Goal: Transaction & Acquisition: Complete application form

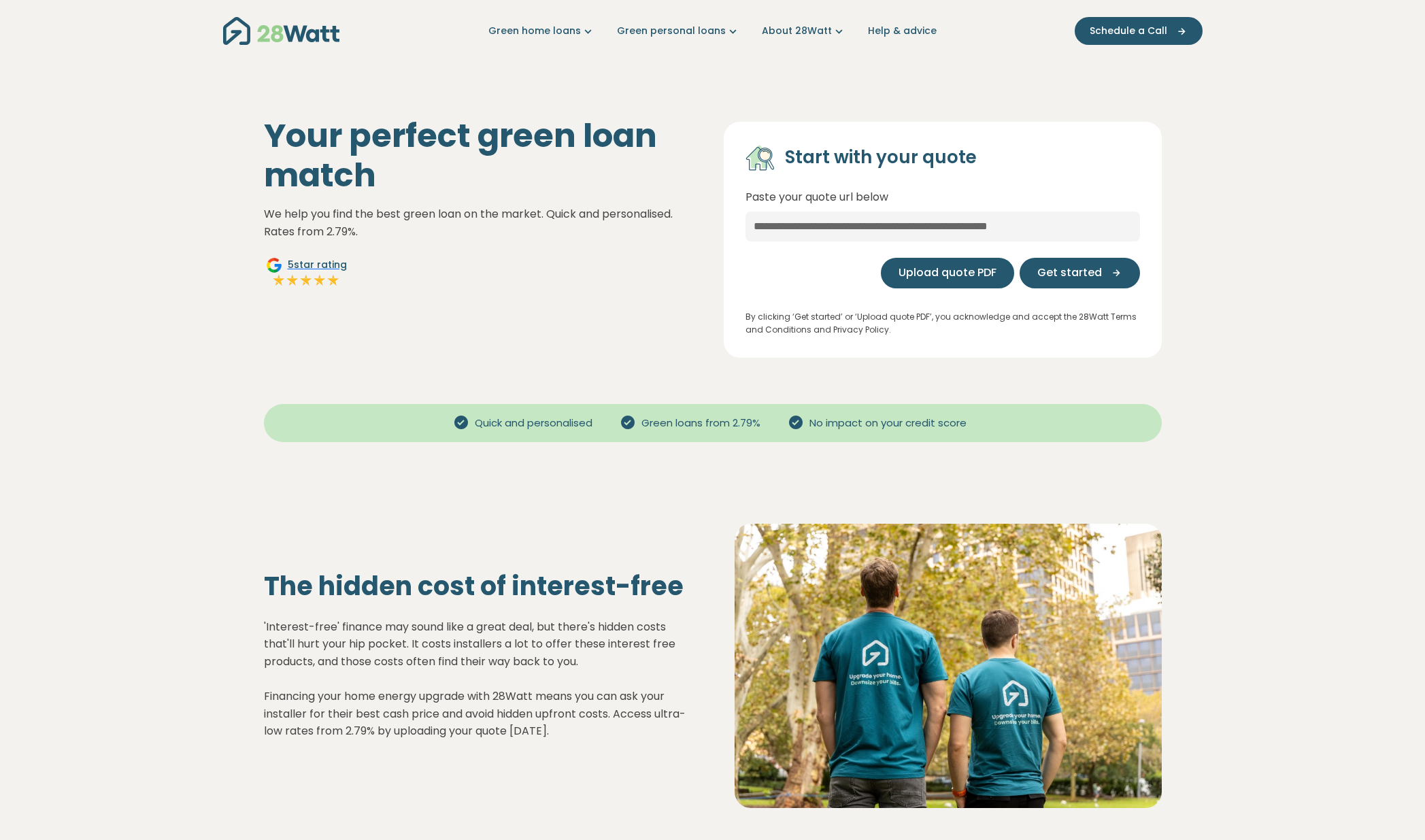
click at [962, 274] on span "Upload quote PDF" at bounding box center [948, 272] width 98 height 16
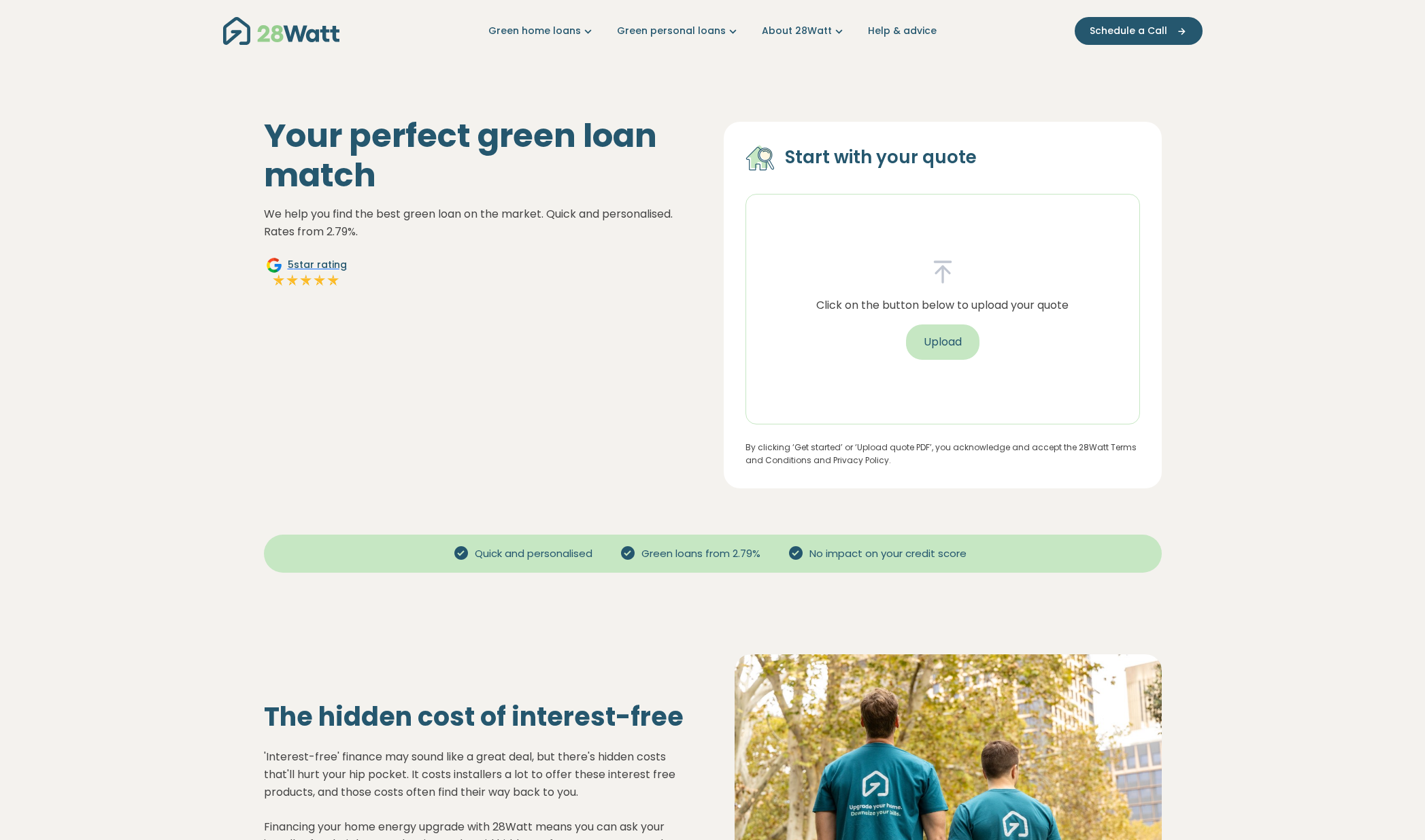
click at [956, 342] on button "Upload" at bounding box center [943, 343] width 74 height 36
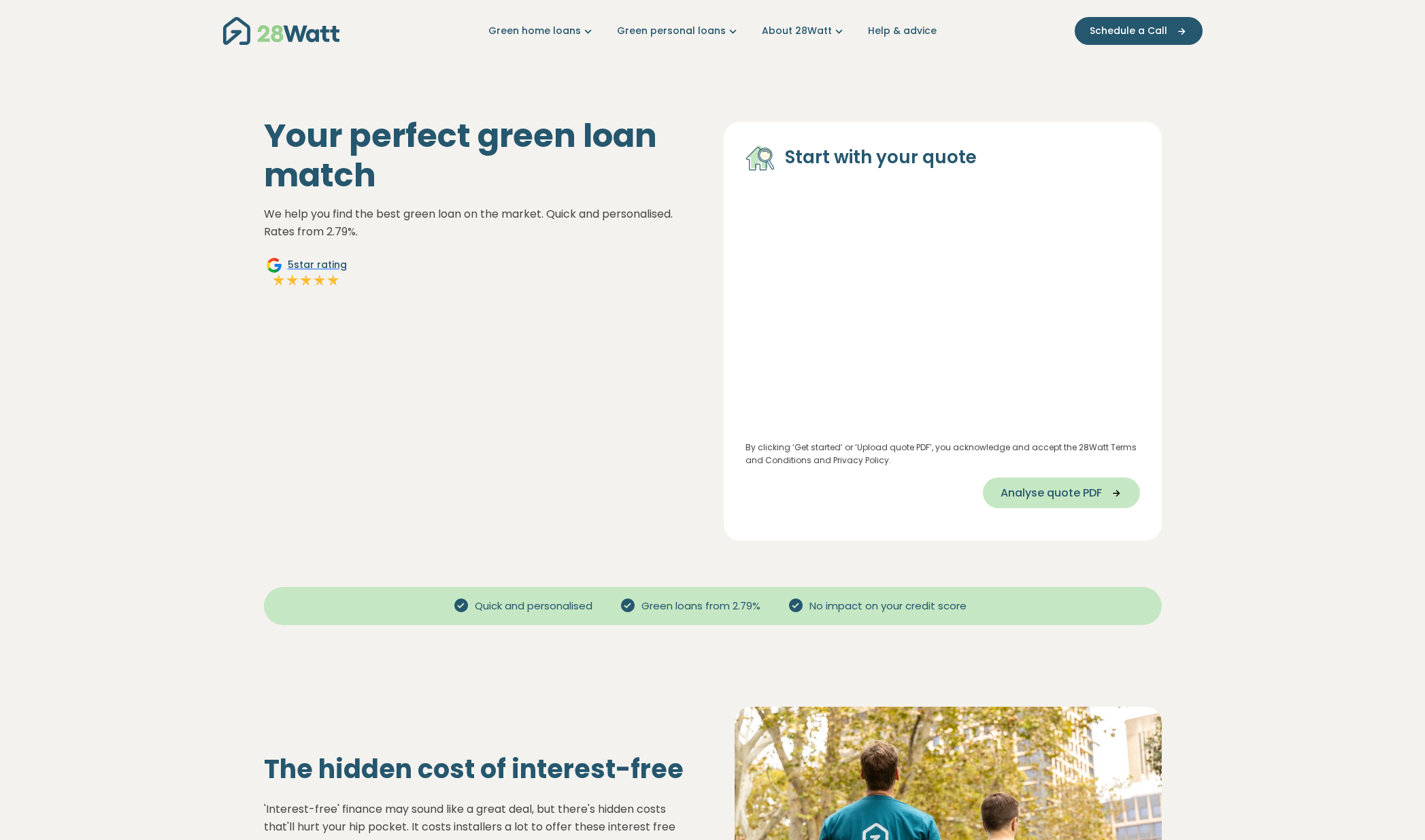
click at [1017, 495] on span "Analyse quote PDF" at bounding box center [1052, 492] width 102 height 16
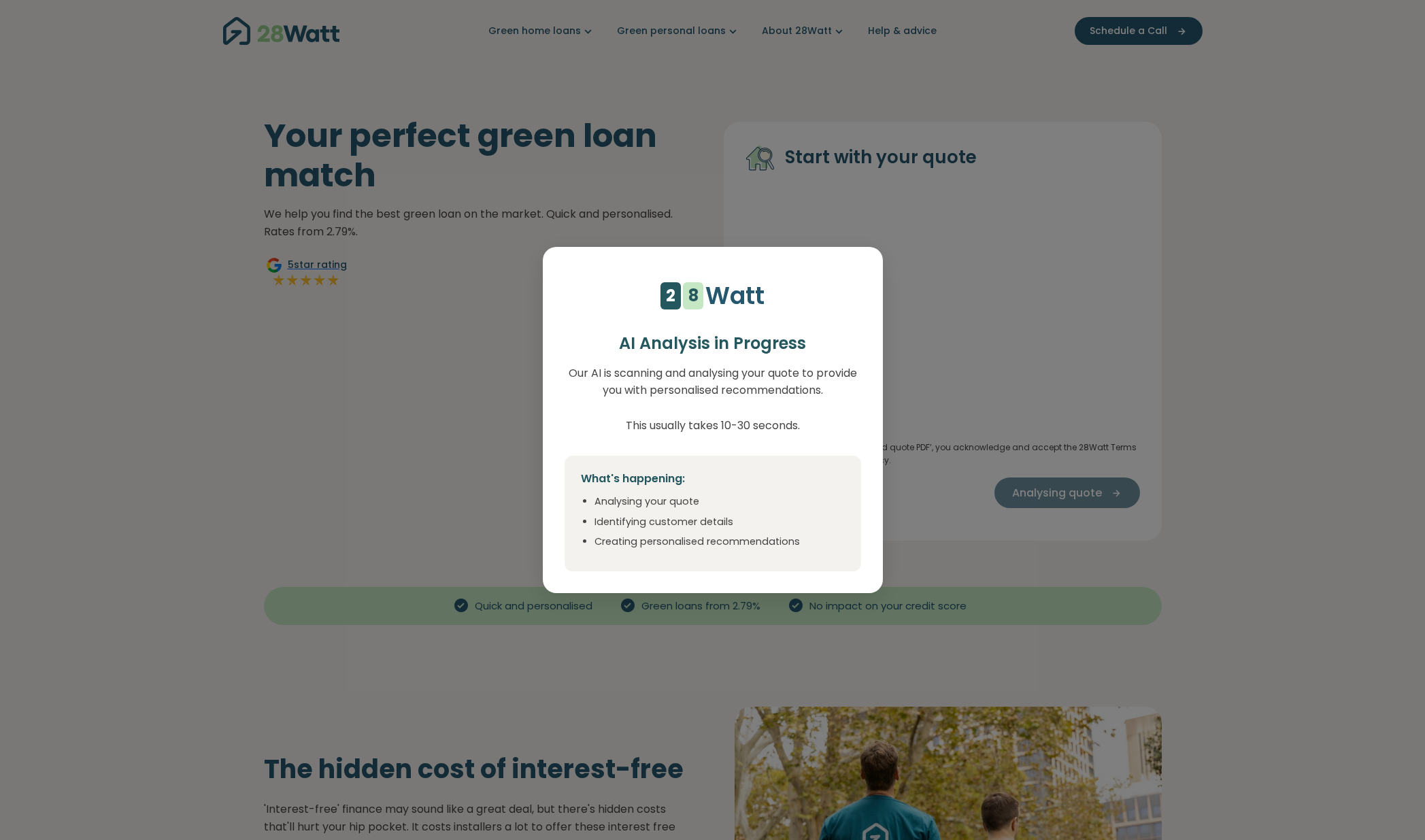
select select "***"
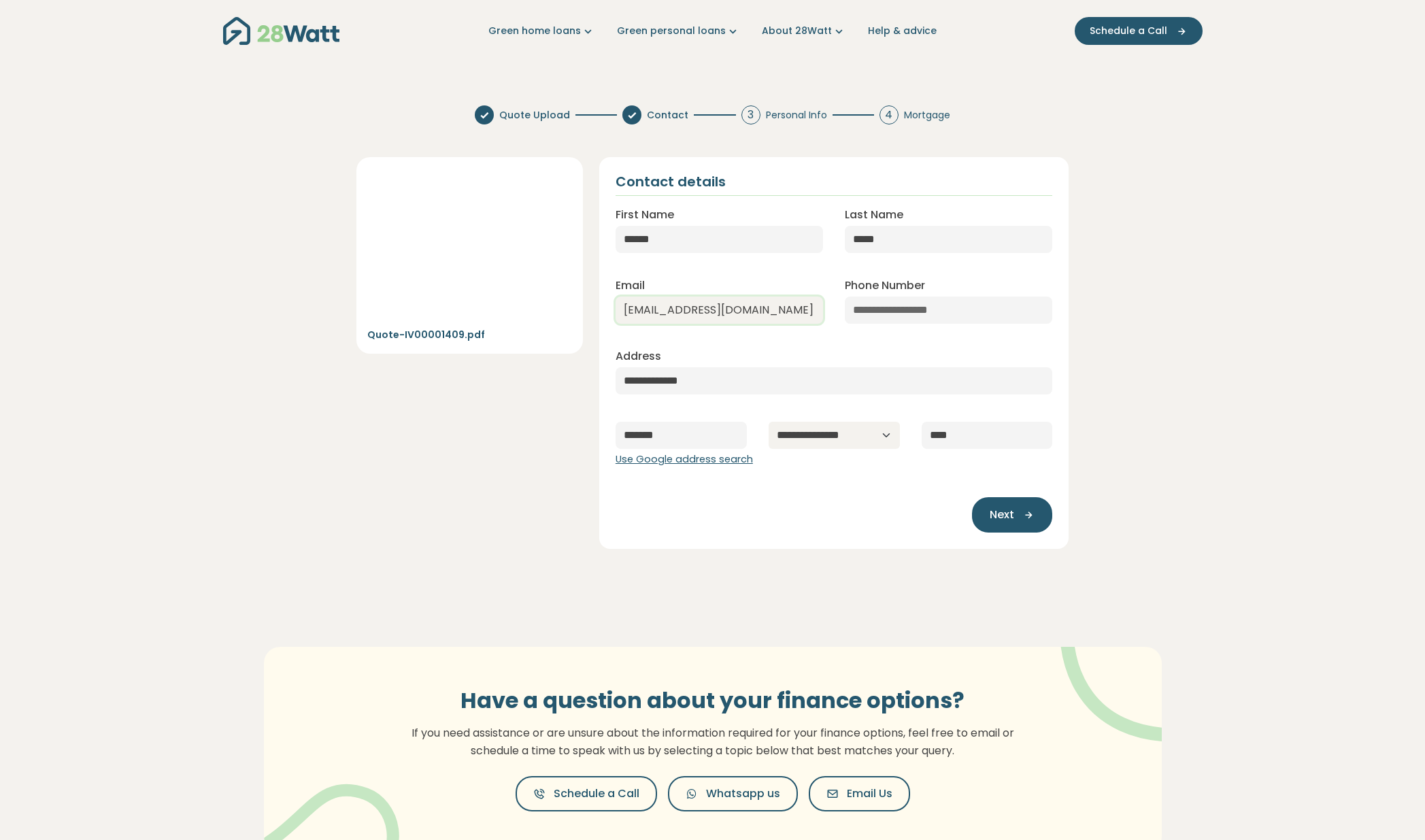
type input "[EMAIL_ADDRESS][DOMAIN_NAME]"
click at [987, 513] on button "Next" at bounding box center [1012, 515] width 80 height 36
type input "**********"
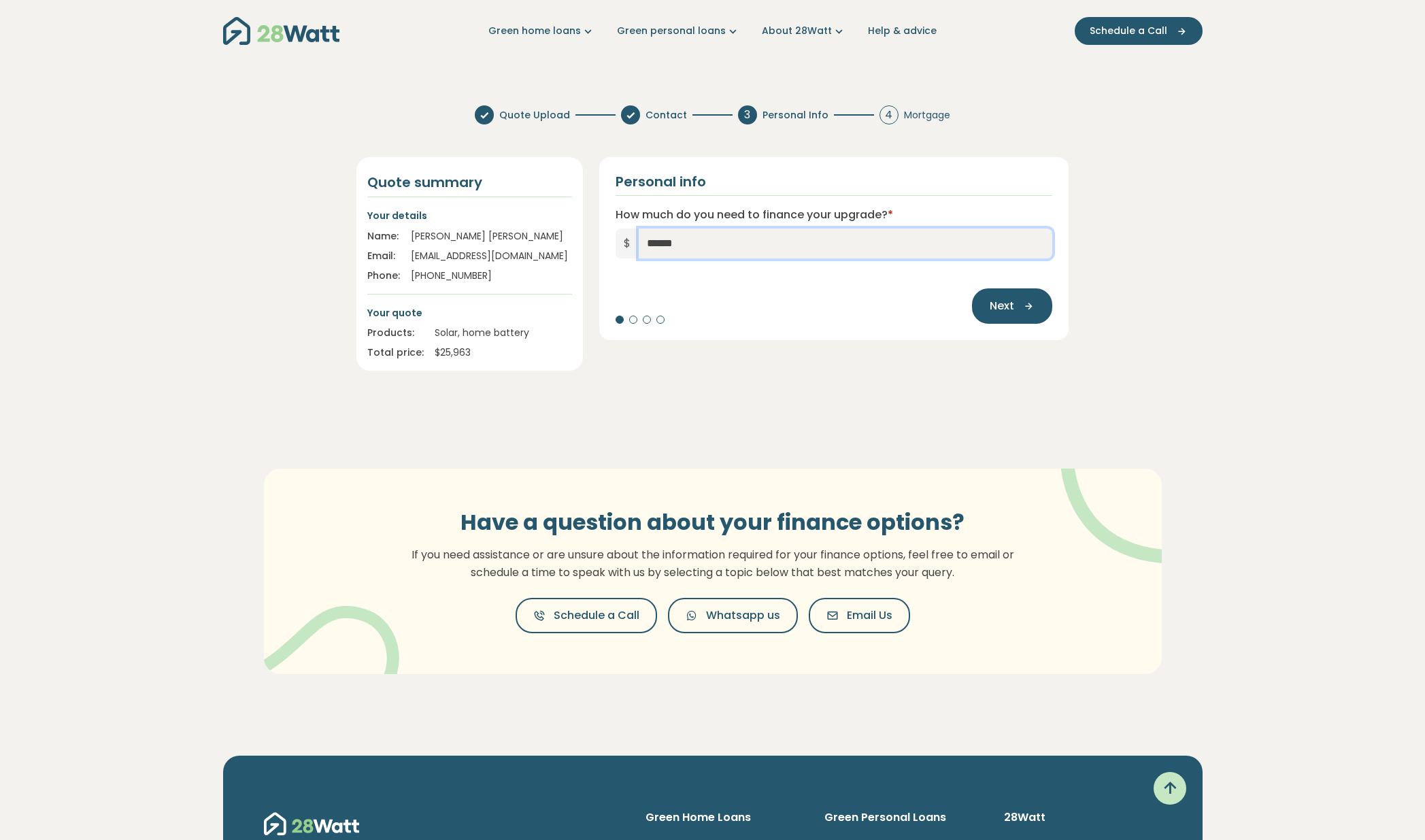
drag, startPoint x: 713, startPoint y: 241, endPoint x: 635, endPoint y: 236, distance: 78.2
click at [635, 236] on div "$ ******" at bounding box center [834, 243] width 437 height 30
type input "******"
click at [1019, 305] on icon "button" at bounding box center [1025, 306] width 20 height 12
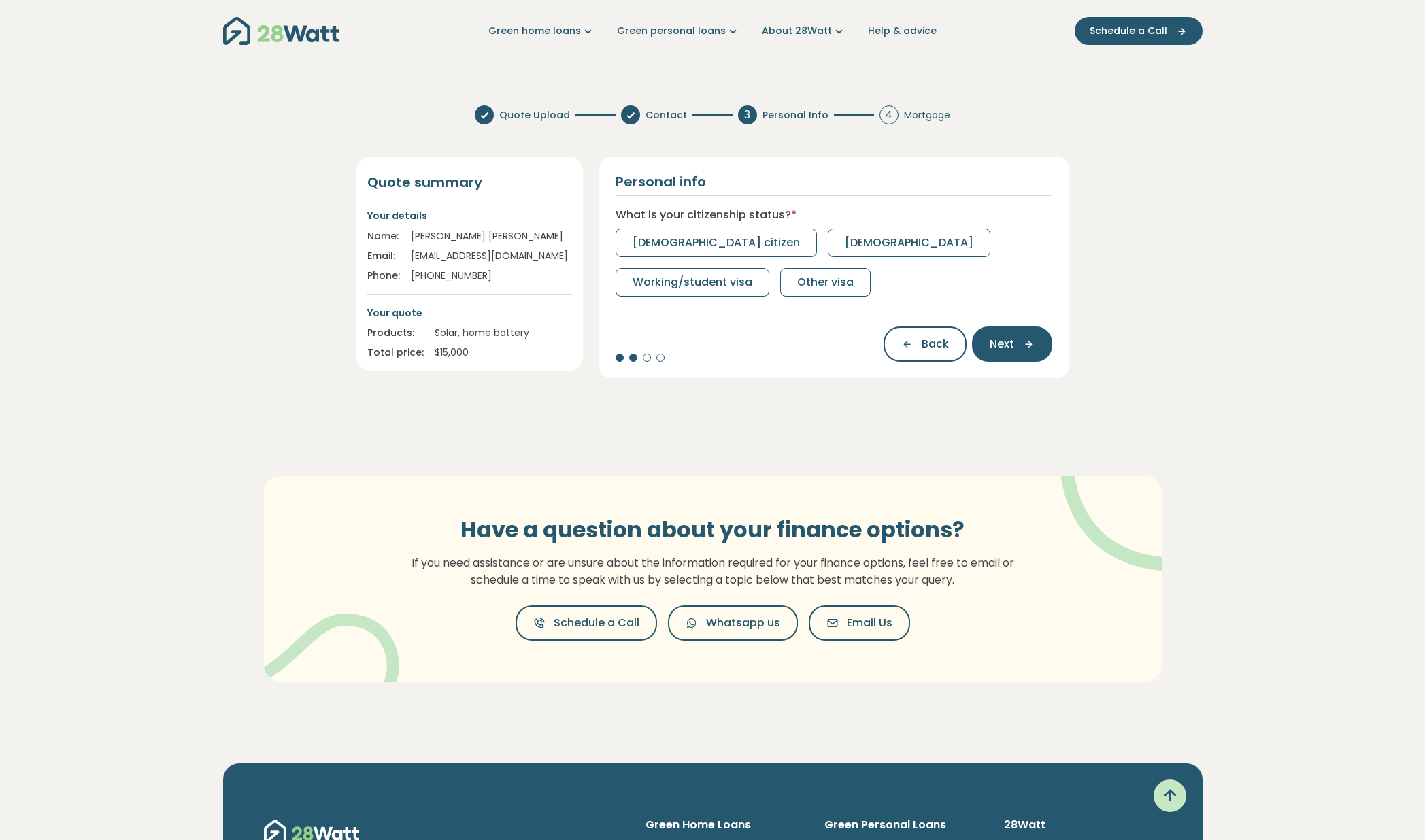
click at [706, 239] on span "[DEMOGRAPHIC_DATA] citizen" at bounding box center [717, 242] width 168 height 16
click at [949, 244] on span "Self-employed" at bounding box center [950, 242] width 82 height 16
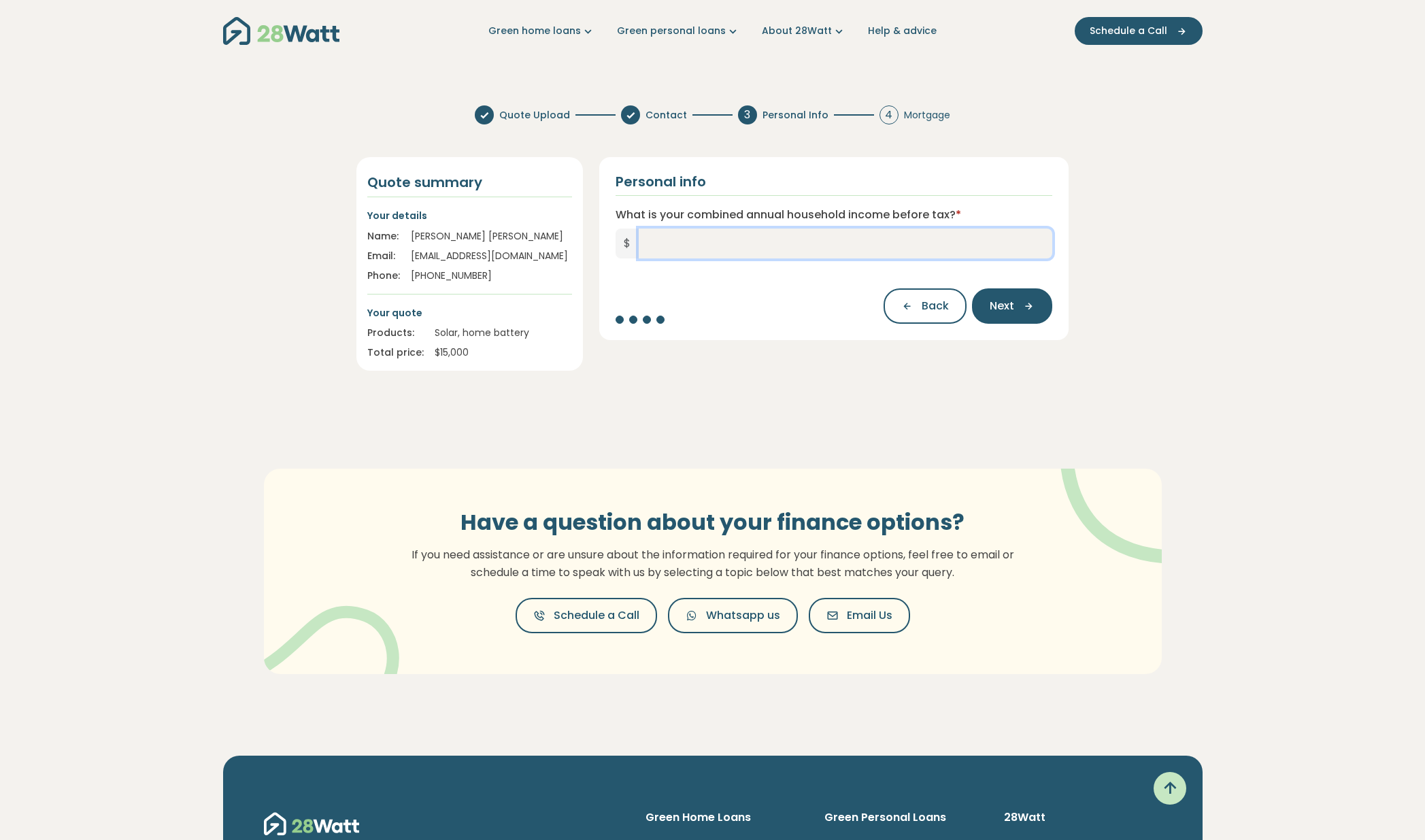
click at [741, 249] on input "What is your combined annual household income before tax? *" at bounding box center [846, 243] width 415 height 30
type input "*******"
click at [999, 304] on span "Next" at bounding box center [1002, 305] width 25 height 16
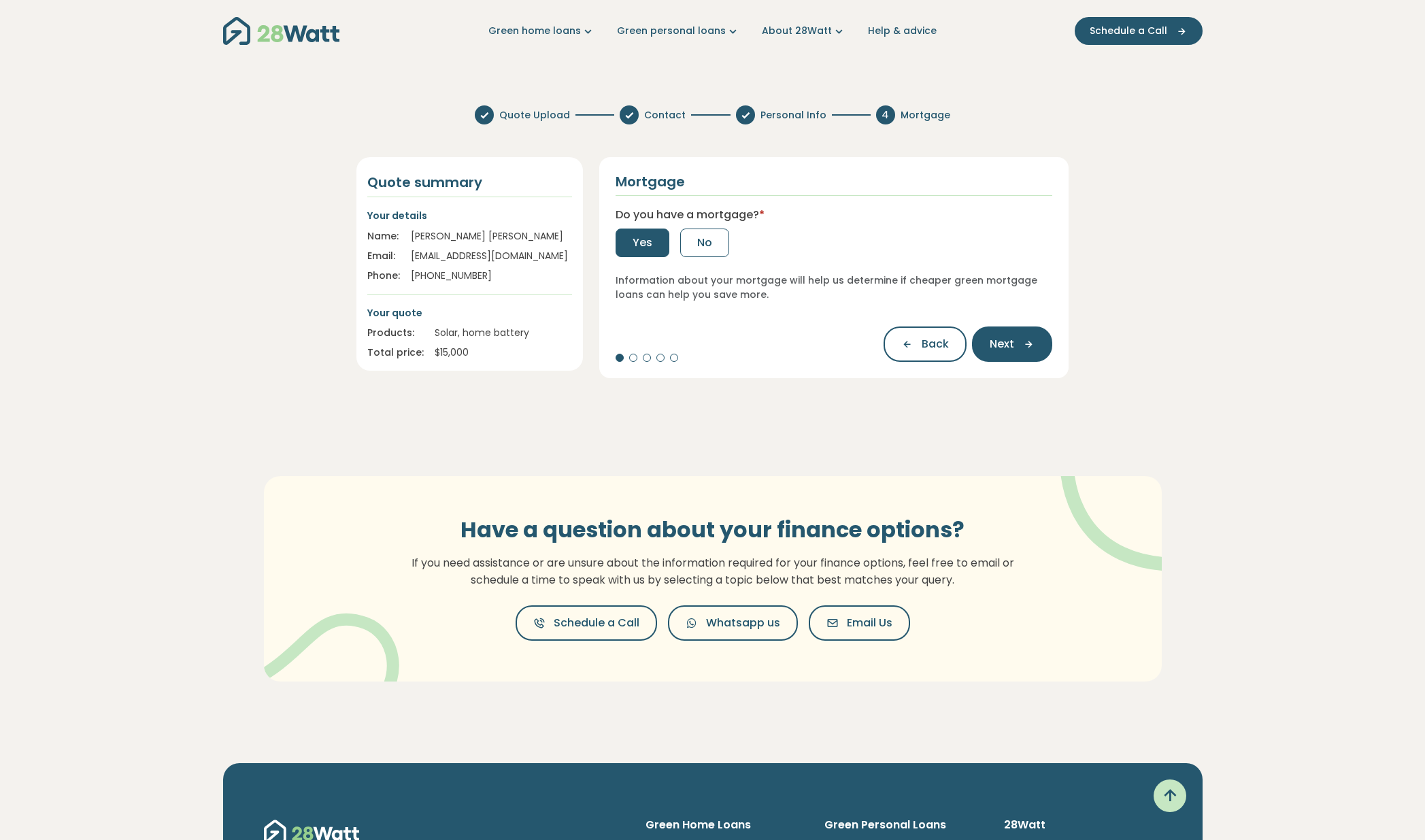
click at [649, 242] on span "Yes" at bounding box center [642, 242] width 19 height 16
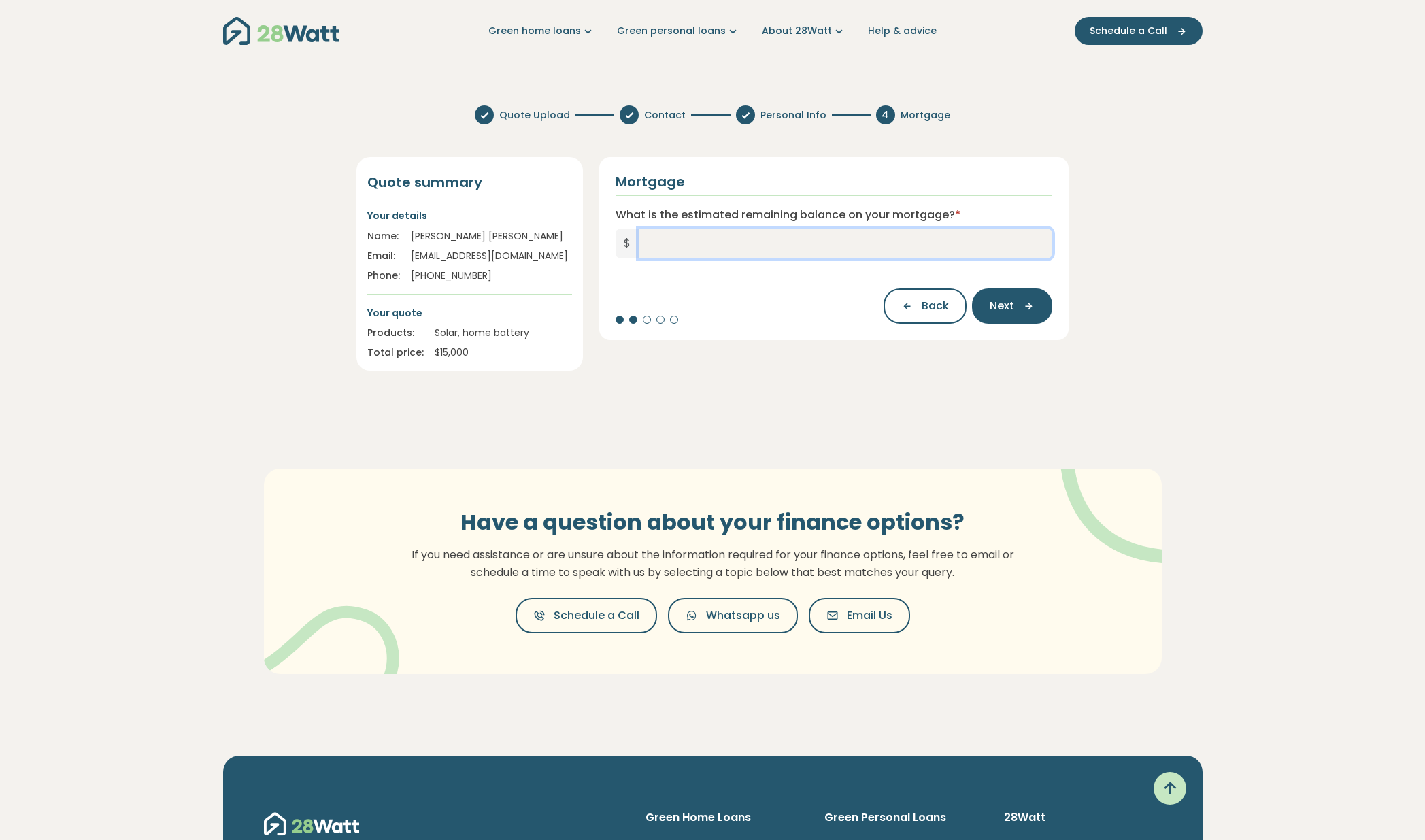
click at [649, 242] on input "What is the estimated remaining balance on your mortgage? *" at bounding box center [846, 243] width 415 height 30
type input "******"
click at [996, 308] on span "Next" at bounding box center [1002, 305] width 25 height 16
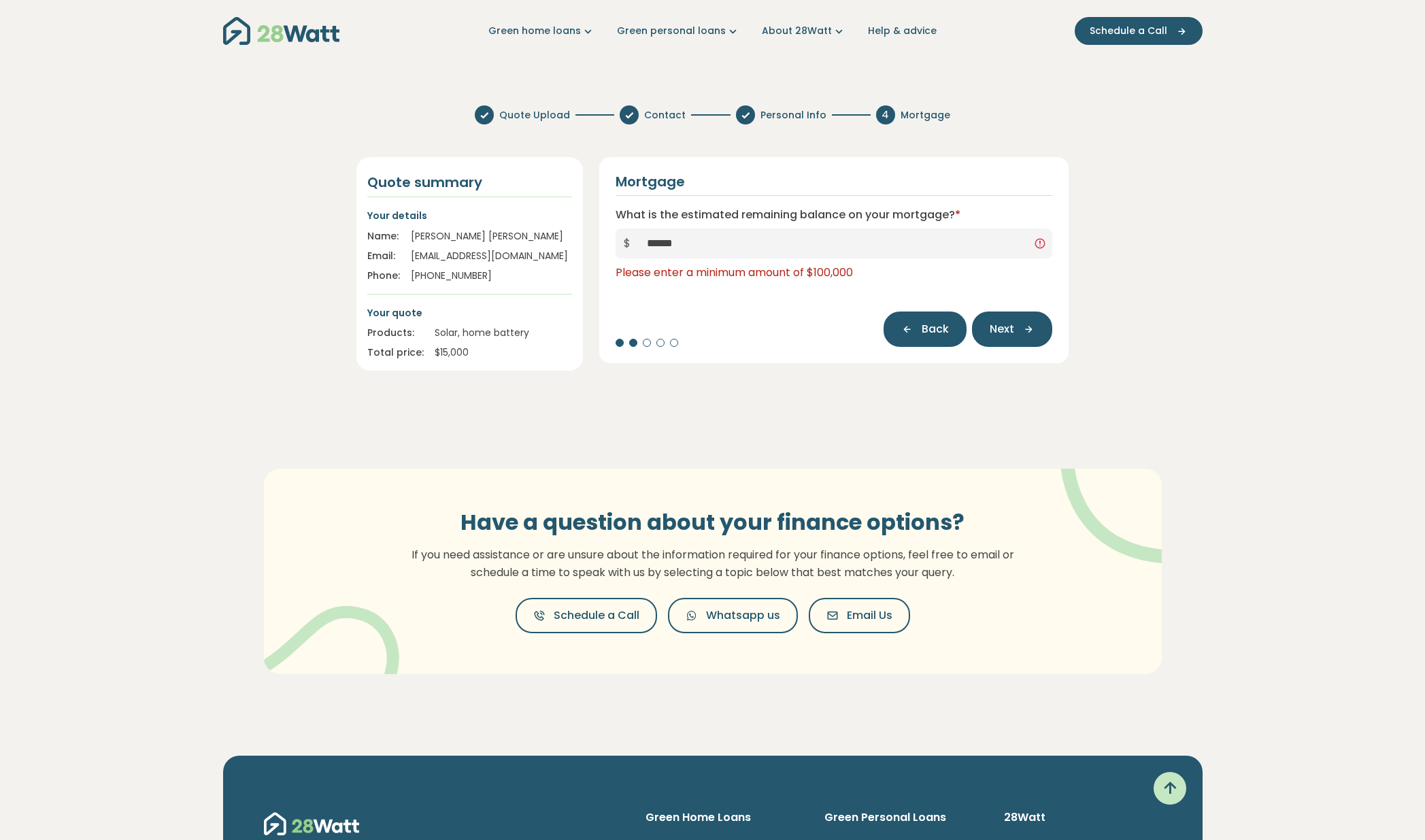
click at [941, 327] on span "Back" at bounding box center [935, 329] width 27 height 16
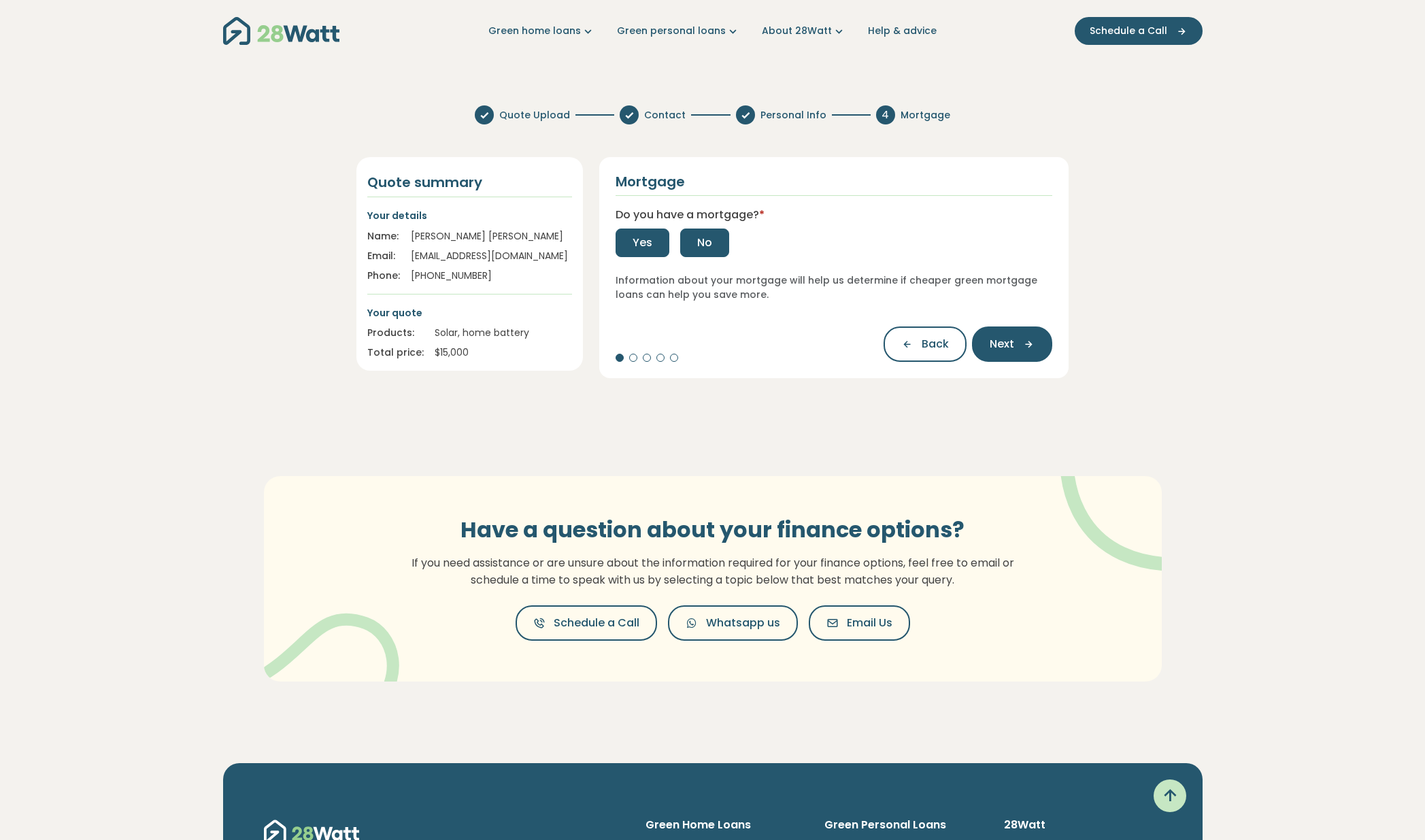
click at [712, 239] on button "No" at bounding box center [705, 243] width 49 height 29
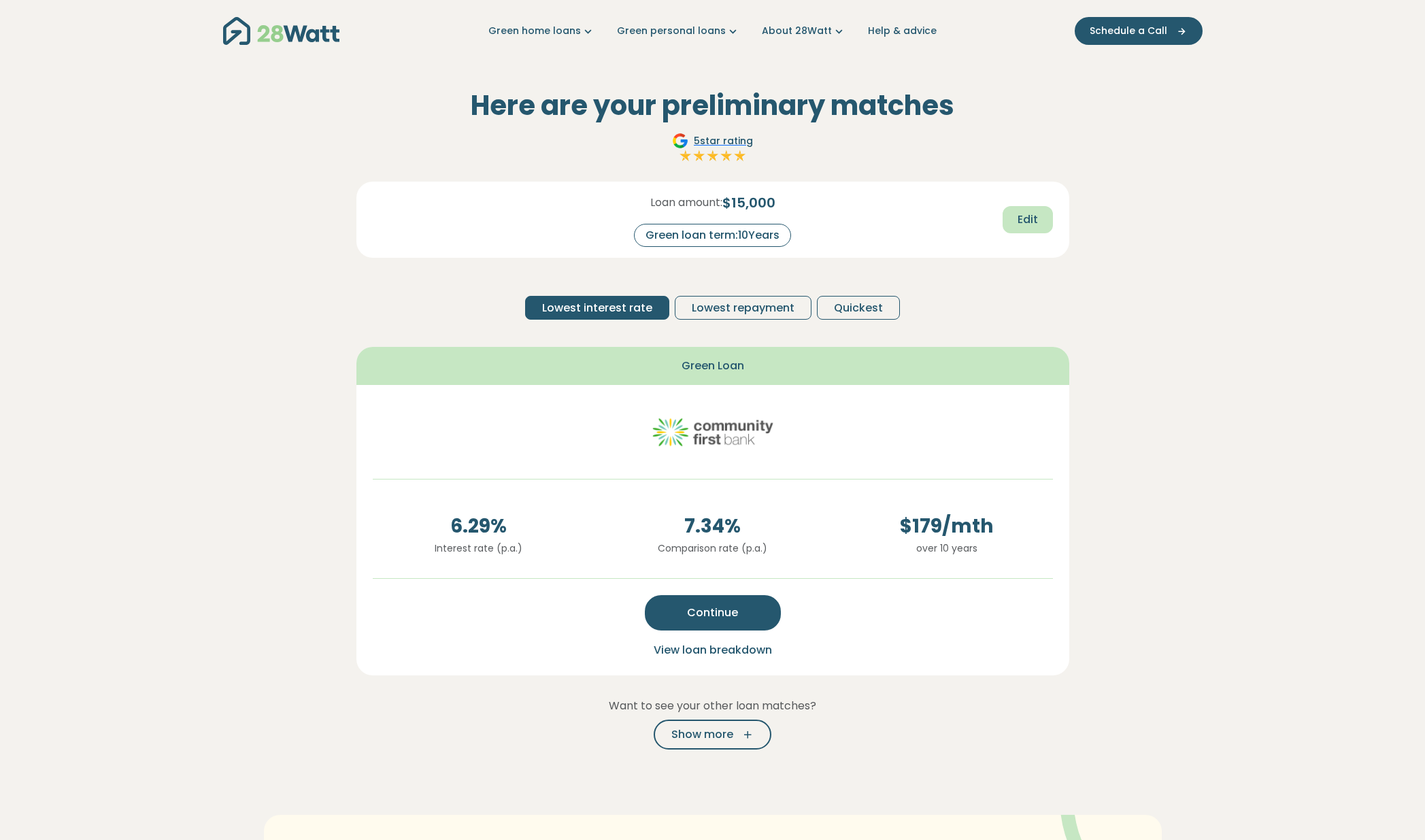
click at [1021, 217] on span "Edit" at bounding box center [1028, 219] width 20 height 16
drag, startPoint x: 784, startPoint y: 236, endPoint x: 757, endPoint y: 234, distance: 27.1
click at [757, 234] on input "**" at bounding box center [771, 236] width 54 height 24
type input "*"
click at [994, 221] on span "Recalculate" at bounding box center [1005, 220] width 66 height 16
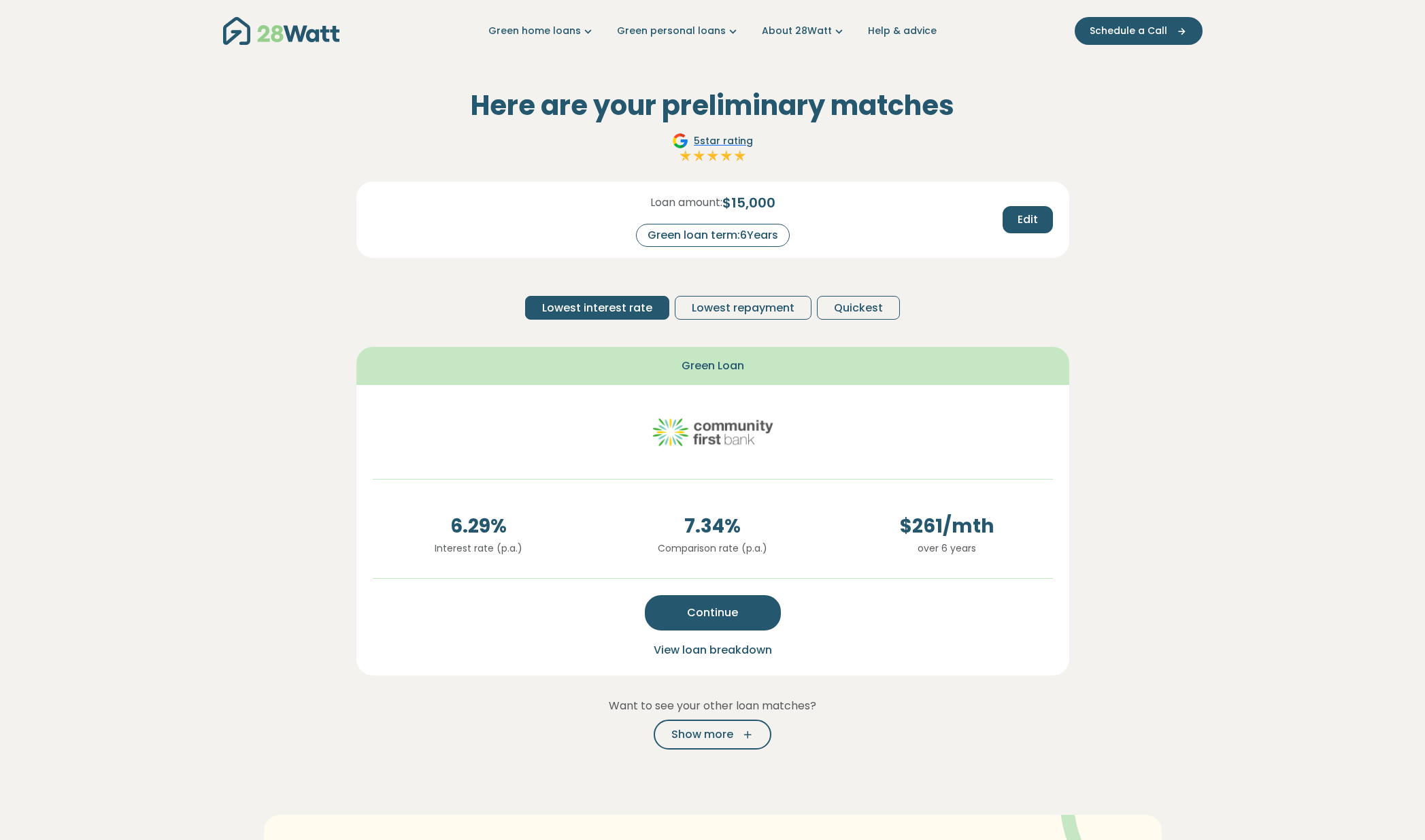
drag, startPoint x: 740, startPoint y: 234, endPoint x: 791, endPoint y: 234, distance: 51.0
click at [790, 234] on div "Green loan term: 6 Years" at bounding box center [713, 235] width 154 height 23
click at [773, 235] on div "Green loan term: 6 Years" at bounding box center [713, 235] width 154 height 23
click at [784, 235] on div "Green loan term: 6 Years" at bounding box center [713, 235] width 154 height 23
click at [760, 234] on div "Green loan term: 6 Years" at bounding box center [713, 235] width 154 height 23
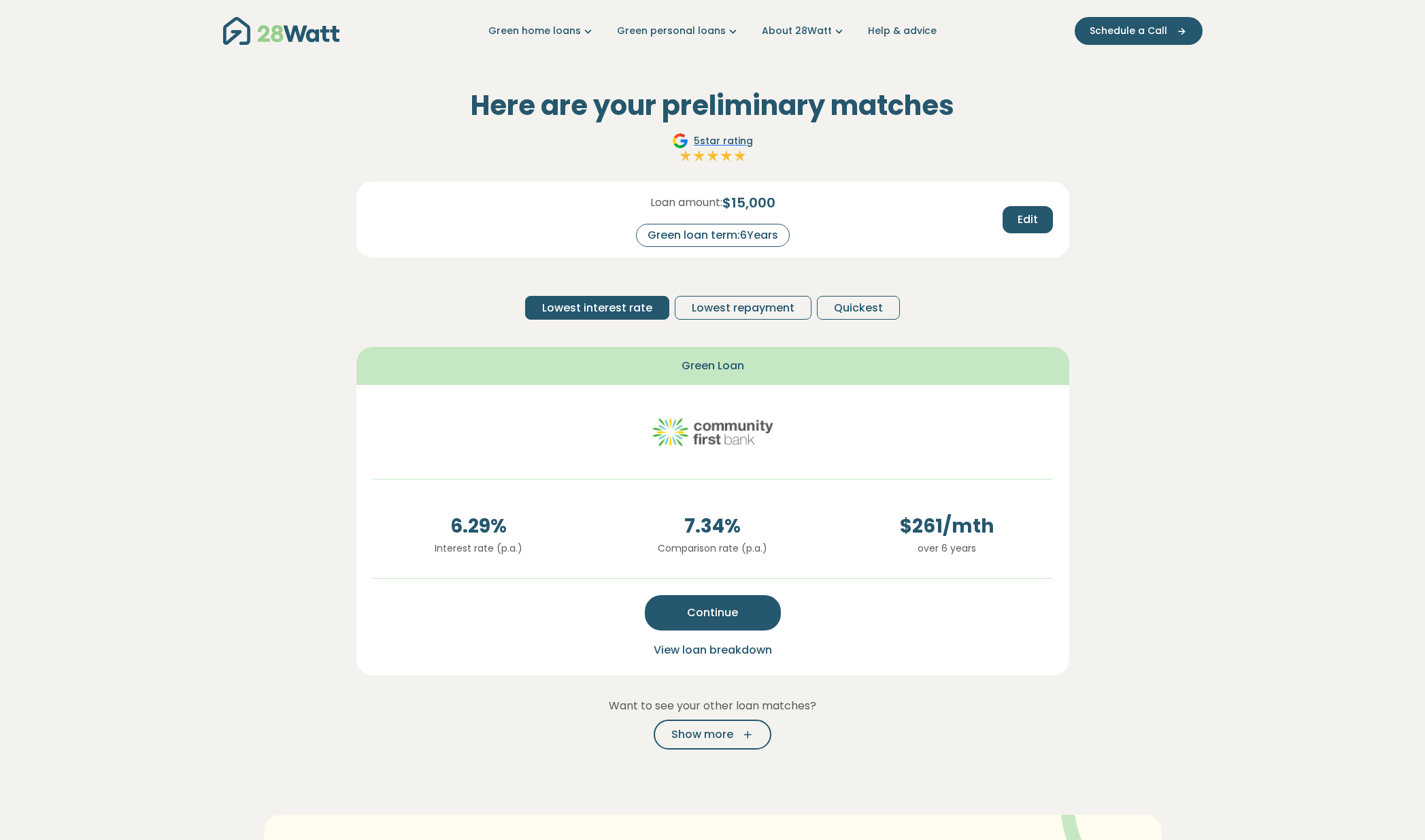
click at [747, 232] on div "Green loan term: 6 Years" at bounding box center [713, 235] width 154 height 23
click at [1034, 224] on span "Edit" at bounding box center [1028, 219] width 20 height 16
click at [778, 233] on input "*" at bounding box center [771, 236] width 54 height 24
type input "*"
click at [982, 217] on span "Recalculate" at bounding box center [1005, 220] width 66 height 16
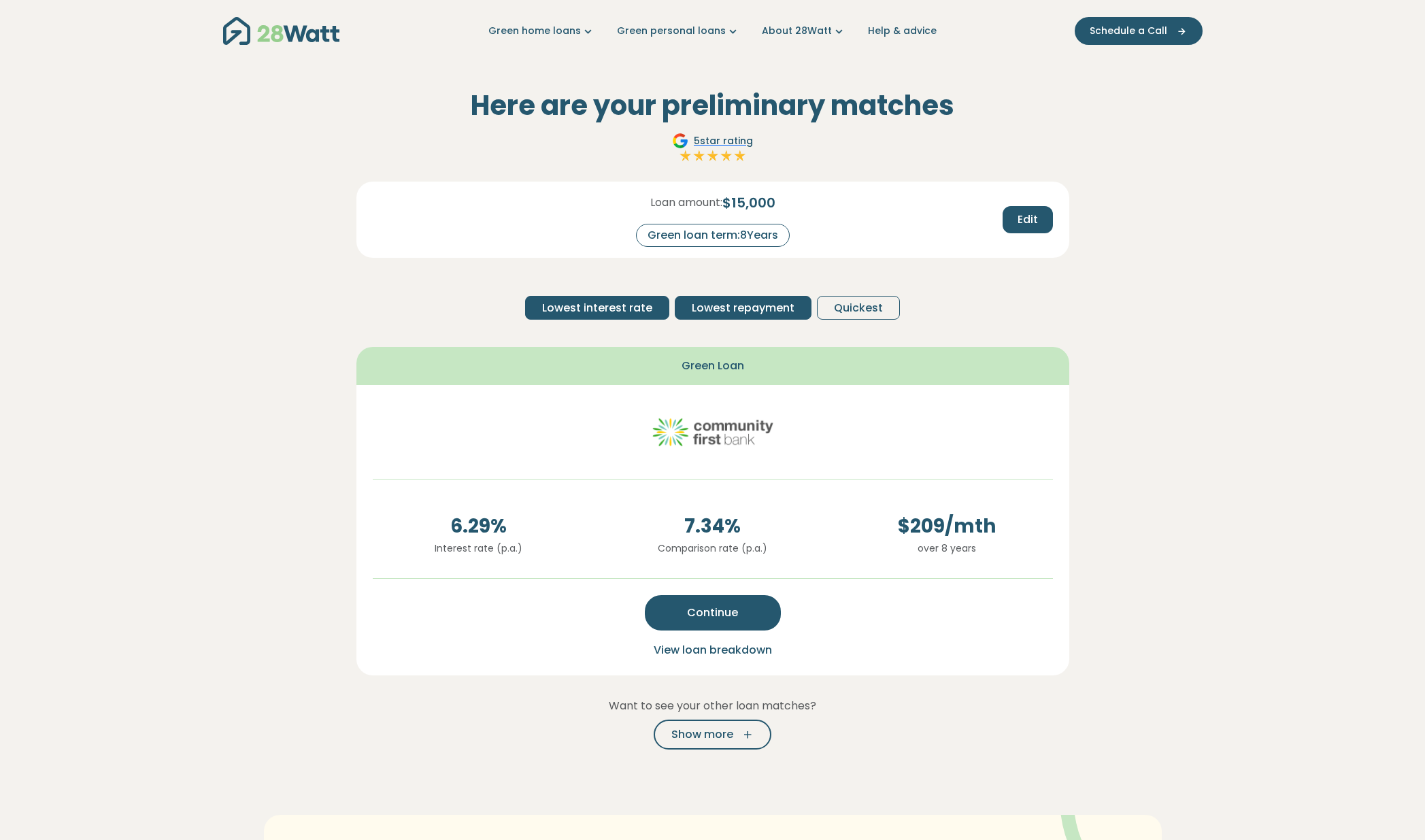
scroll to position [8, 0]
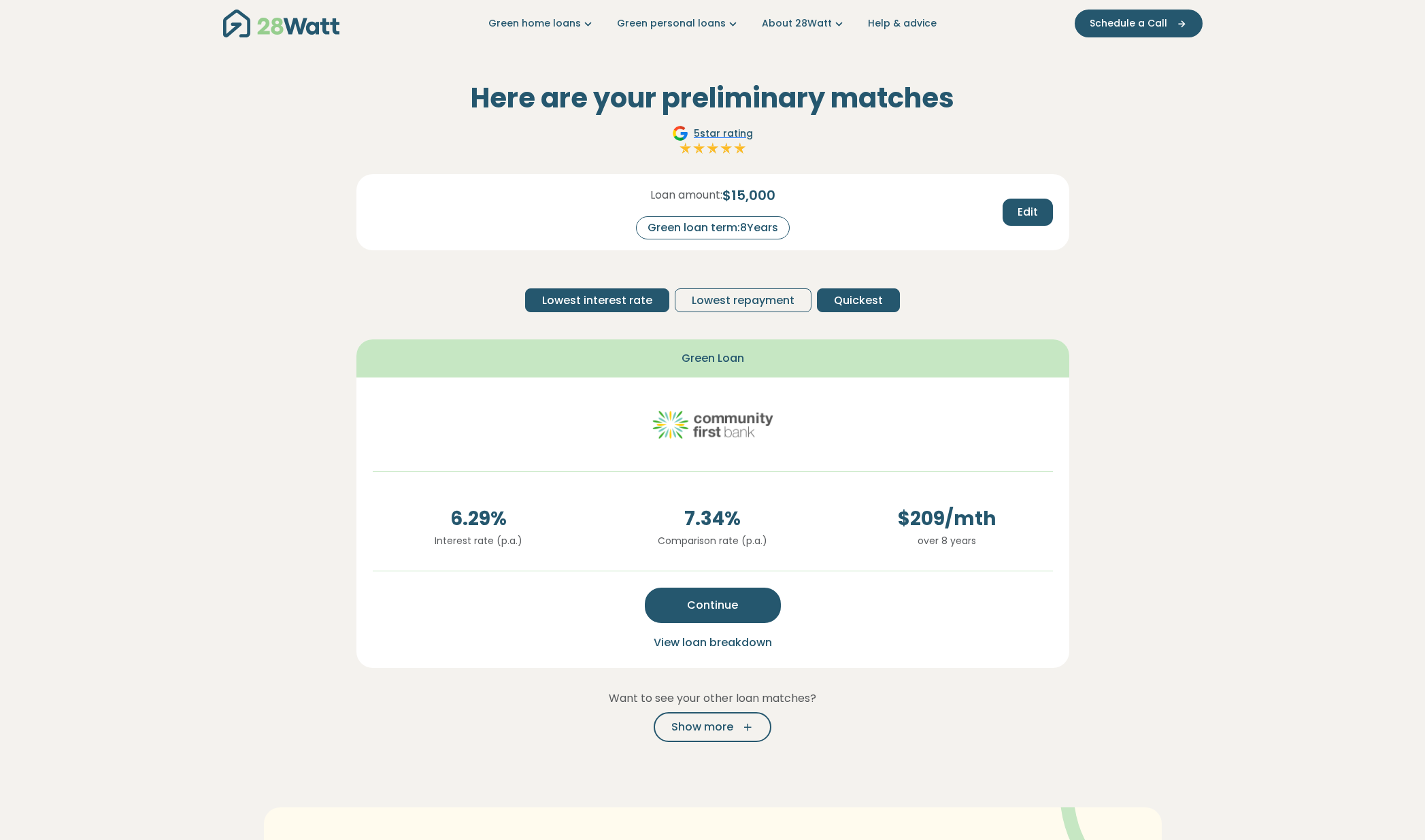
click at [836, 299] on span "Quickest" at bounding box center [859, 300] width 49 height 16
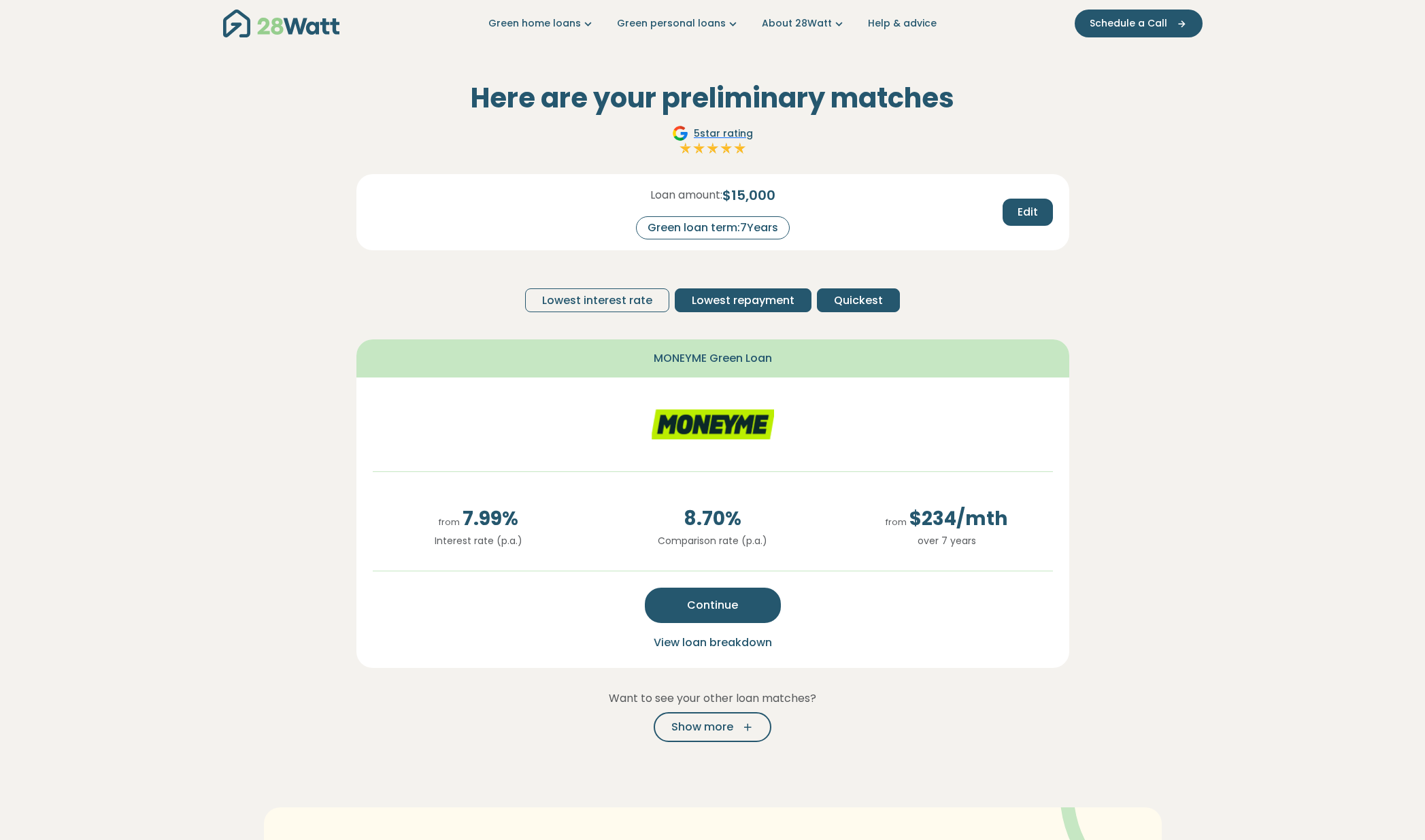
click at [769, 294] on span "Lowest repayment" at bounding box center [743, 300] width 102 height 16
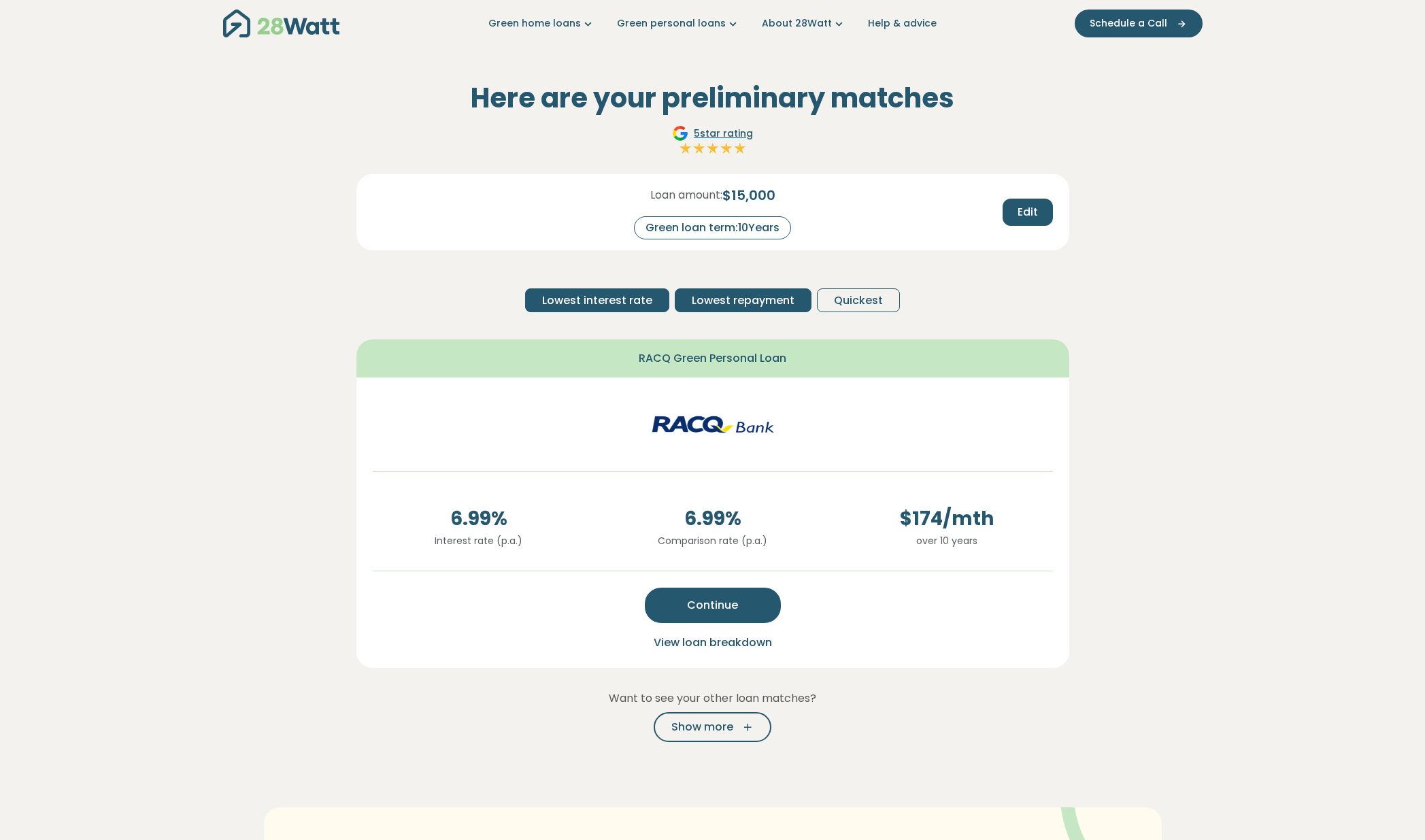
click at [637, 297] on span "Lowest interest rate" at bounding box center [597, 300] width 110 height 16
click at [713, 301] on span "Lowest repayment" at bounding box center [743, 300] width 102 height 16
click at [623, 301] on span "Lowest interest rate" at bounding box center [597, 300] width 110 height 16
click at [755, 298] on span "Lowest repayment" at bounding box center [743, 300] width 102 height 16
click at [712, 601] on span "Continue" at bounding box center [712, 605] width 51 height 16
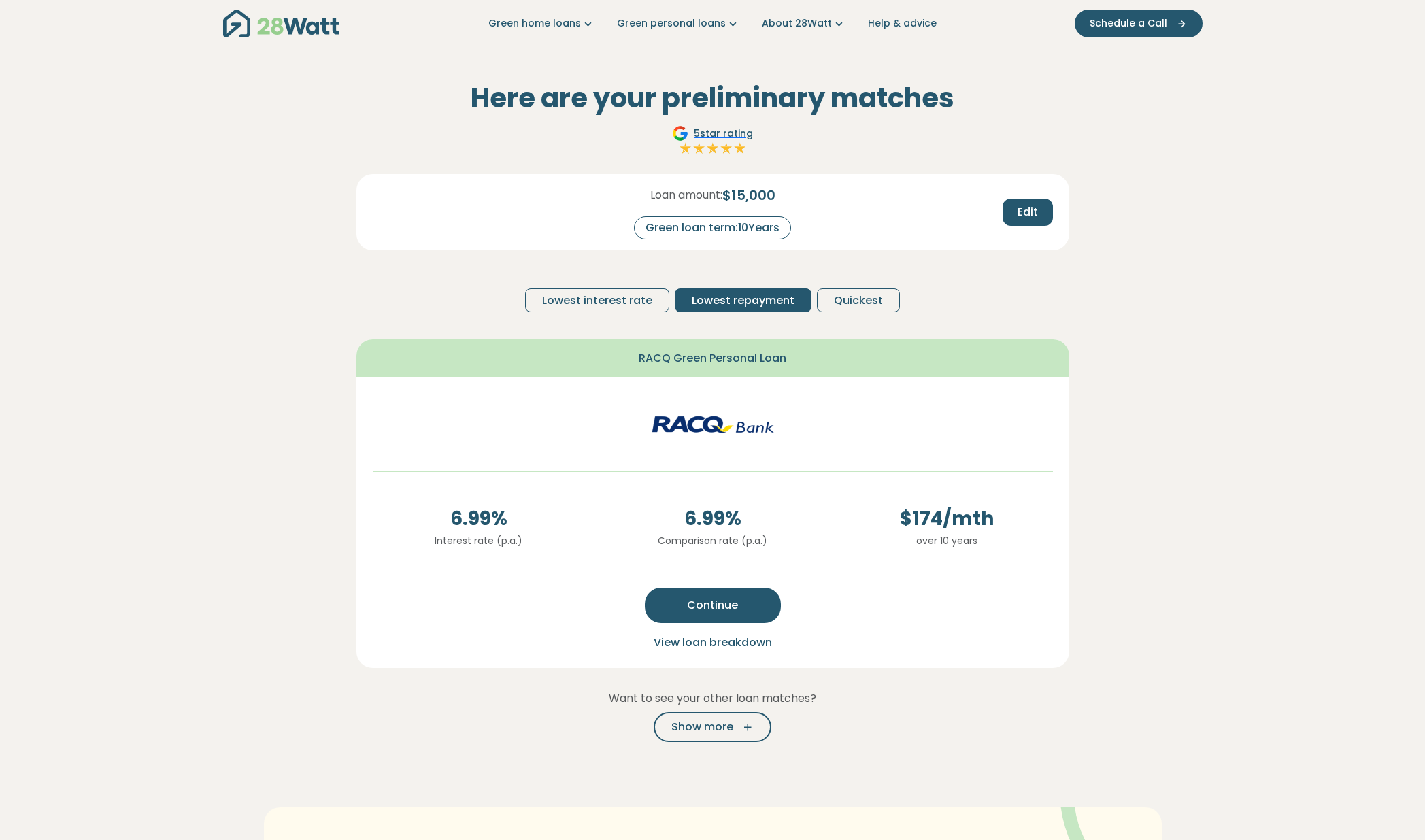
scroll to position [0, 0]
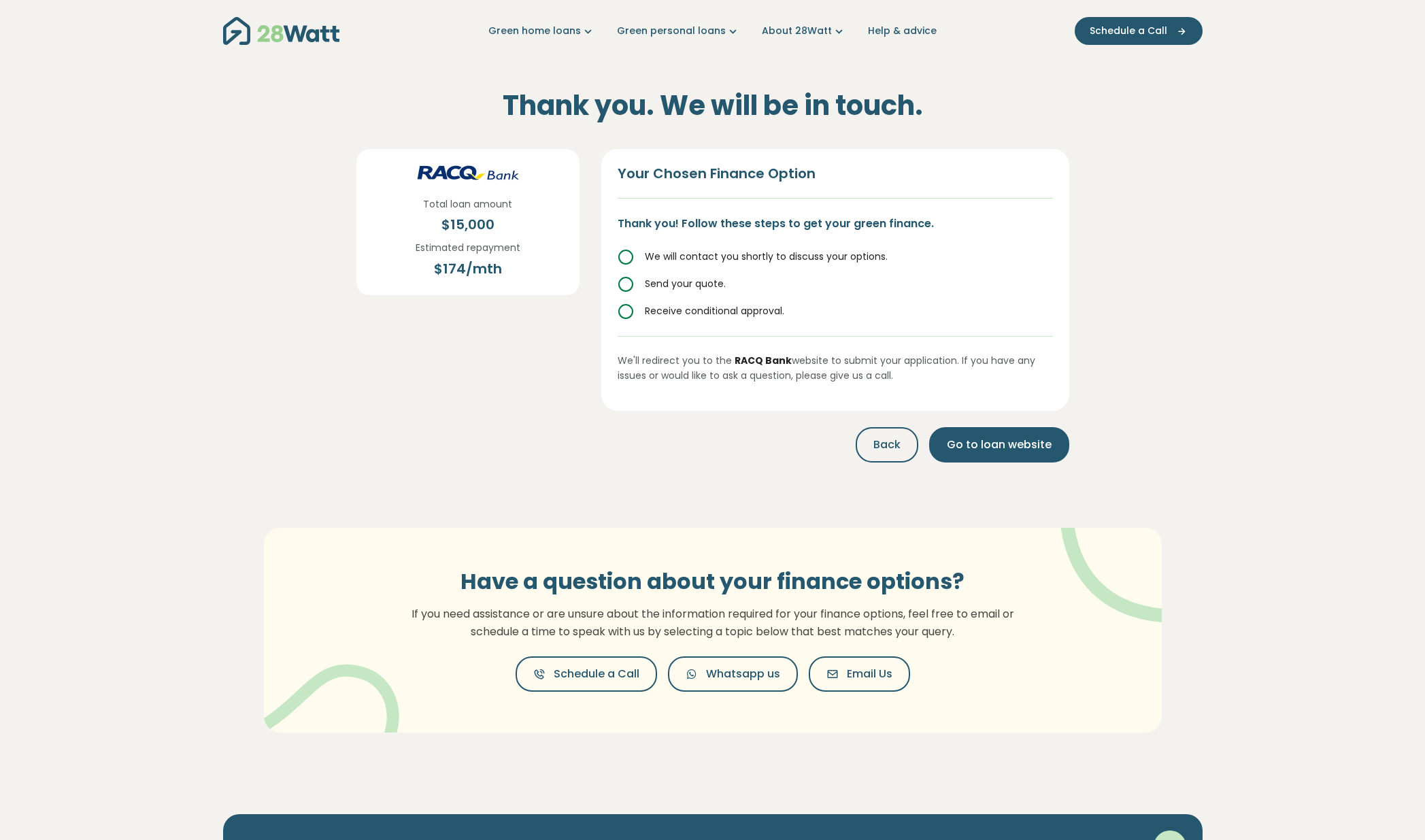
click at [627, 255] on icon at bounding box center [625, 256] width 16 height 16
click at [965, 442] on span "Go to loan website" at bounding box center [999, 444] width 105 height 16
click at [629, 310] on icon at bounding box center [625, 311] width 16 height 16
